Goal: Task Accomplishment & Management: Manage account settings

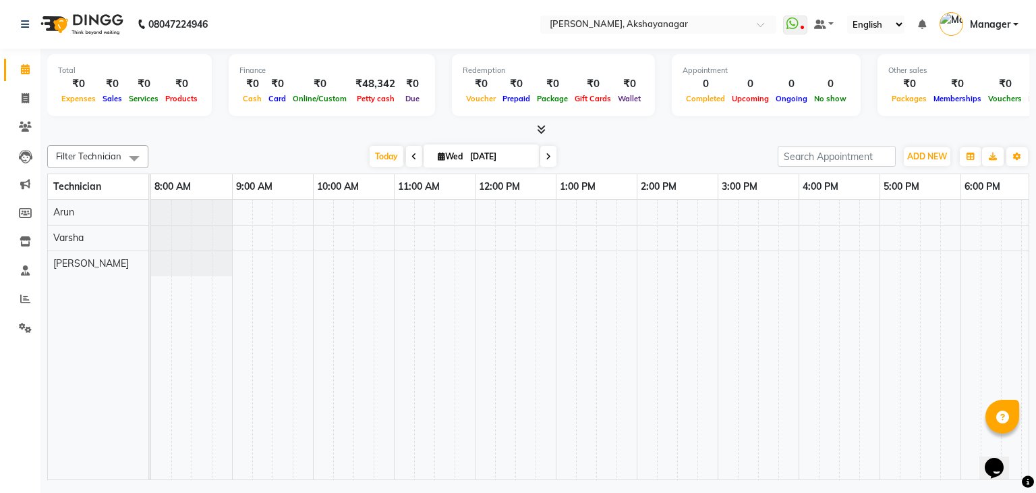
click at [306, 149] on div "[DATE] [DATE]" at bounding box center [463, 156] width 616 height 20
click at [542, 129] on icon at bounding box center [541, 129] width 9 height 10
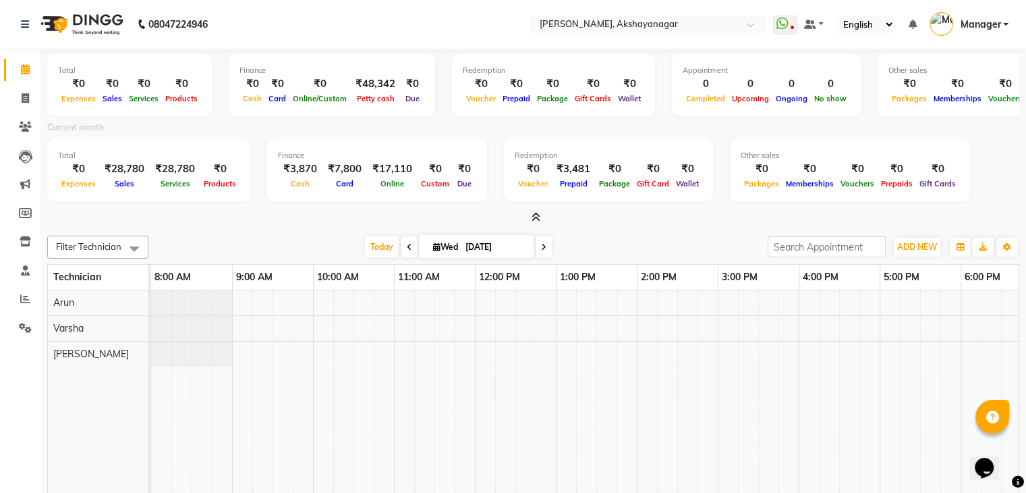
click at [252, 227] on div "Total ₹0 Expenses ₹0 Sales ₹0 Services ₹0 Products Finance ₹0 Cash ₹0 Card ₹0 O…" at bounding box center [533, 311] width 986 height 525
click at [489, 131] on div "Current month" at bounding box center [533, 129] width 992 height 19
click at [386, 17] on nav "08047224946 Select Location × [GEOGRAPHIC_DATA], Akshayanagar WhatsApp Status ✕…" at bounding box center [513, 24] width 1026 height 49
click at [987, 154] on div "Total ₹0 Expenses ₹28,780 Sales ₹28,780 Services ₹0 Products Finance ₹3,870 Cas…" at bounding box center [533, 172] width 972 height 66
click at [24, 300] on icon at bounding box center [25, 298] width 10 height 10
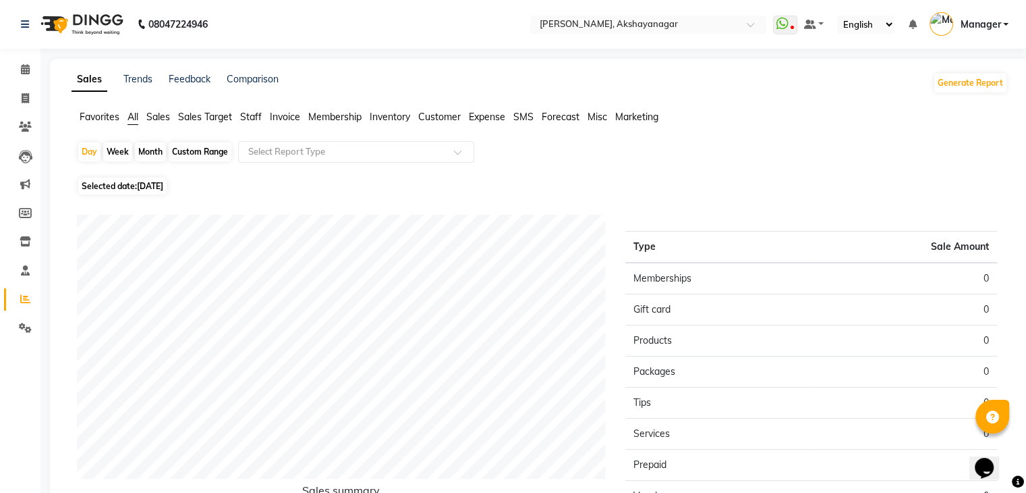
click at [160, 149] on div "Month" at bounding box center [150, 151] width 31 height 19
select select "9"
select select "2025"
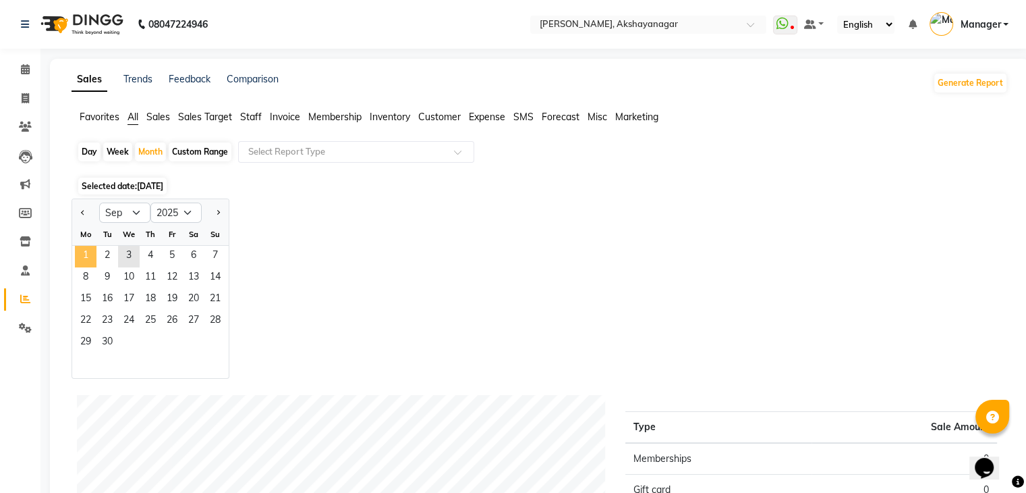
click at [92, 256] on span "1" at bounding box center [86, 257] width 22 height 22
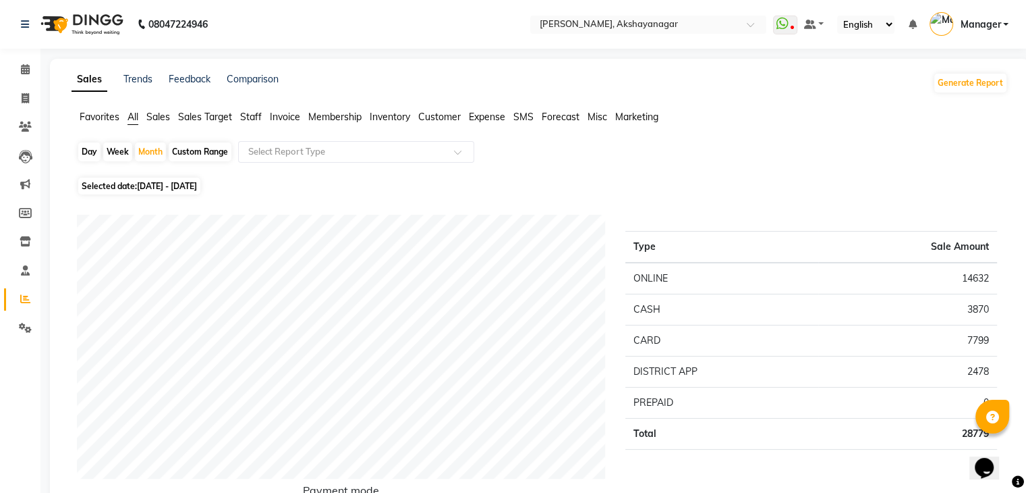
click at [257, 116] on span "Staff" at bounding box center [251, 117] width 22 height 12
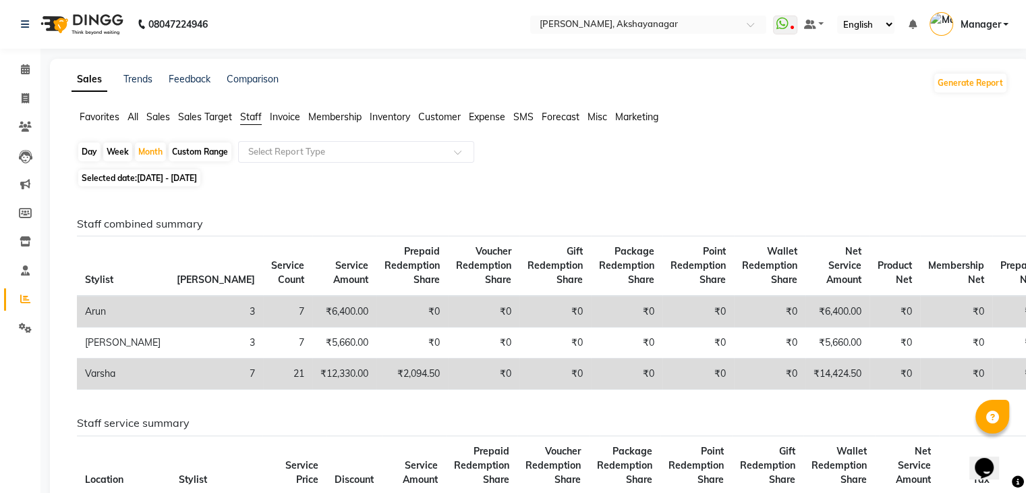
click at [437, 169] on div "Day Week Month Custom Range Select Report Type Selected date: [DATE] - [DATE] S…" at bounding box center [540, 445] width 936 height 609
click at [510, 201] on div "Staff combined summary Stylist Bill Count Service Count Service Amount Prepaid …" at bounding box center [537, 469] width 942 height 559
click at [586, 89] on div "Sales Trends Feedback Comparison Generate Report" at bounding box center [539, 83] width 953 height 22
drag, startPoint x: 811, startPoint y: 224, endPoint x: 807, endPoint y: 206, distance: 18.0
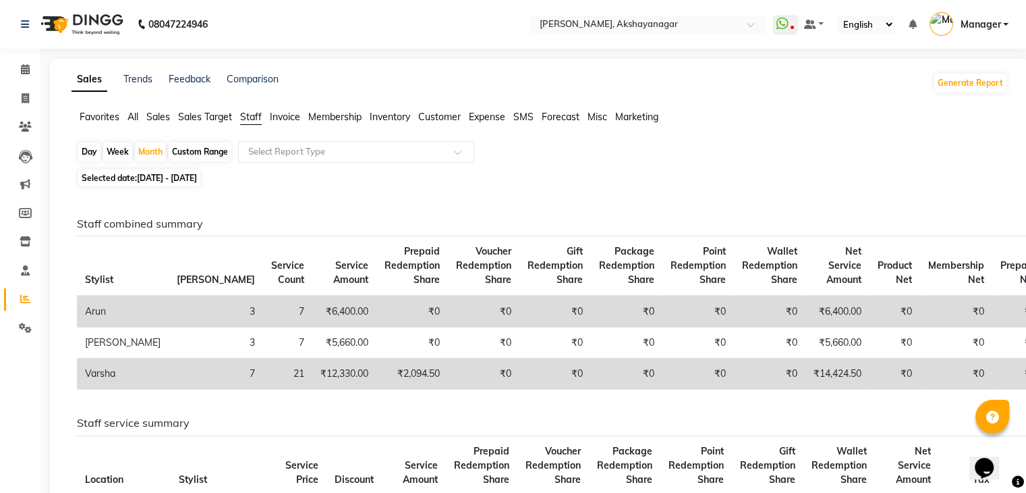
click at [807, 206] on div "Staff combined summary Stylist Bill Count Service Count Service Amount Prepaid …" at bounding box center [537, 469] width 942 height 559
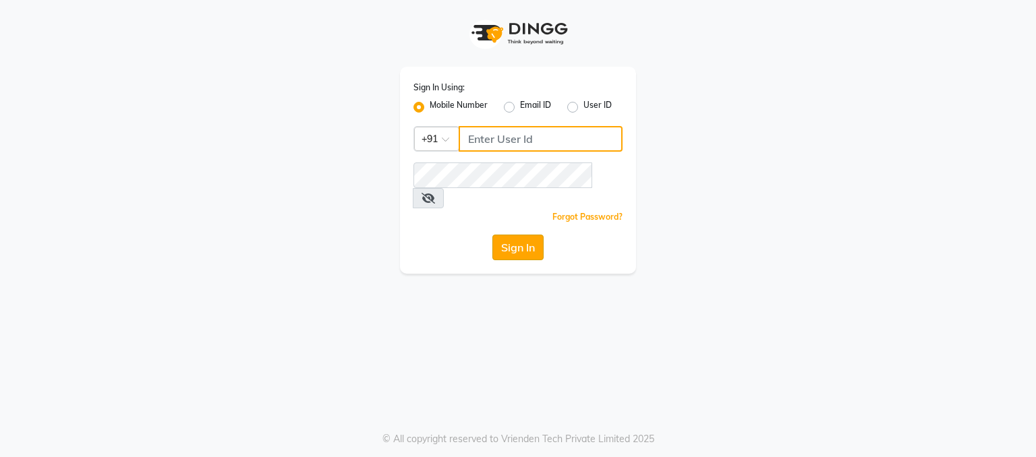
type input "8296695001"
click at [515, 235] on button "Sign In" at bounding box center [518, 248] width 51 height 26
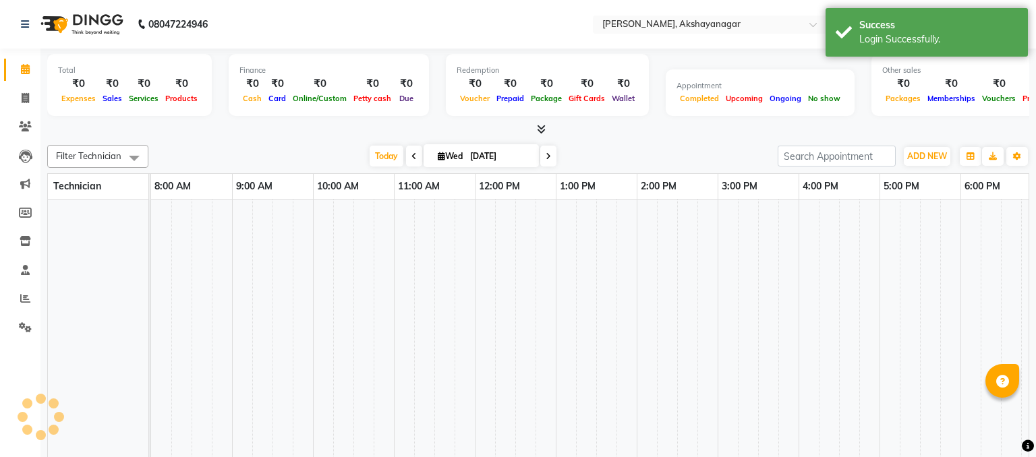
select select "en"
